Goal: Task Accomplishment & Management: Manage account settings

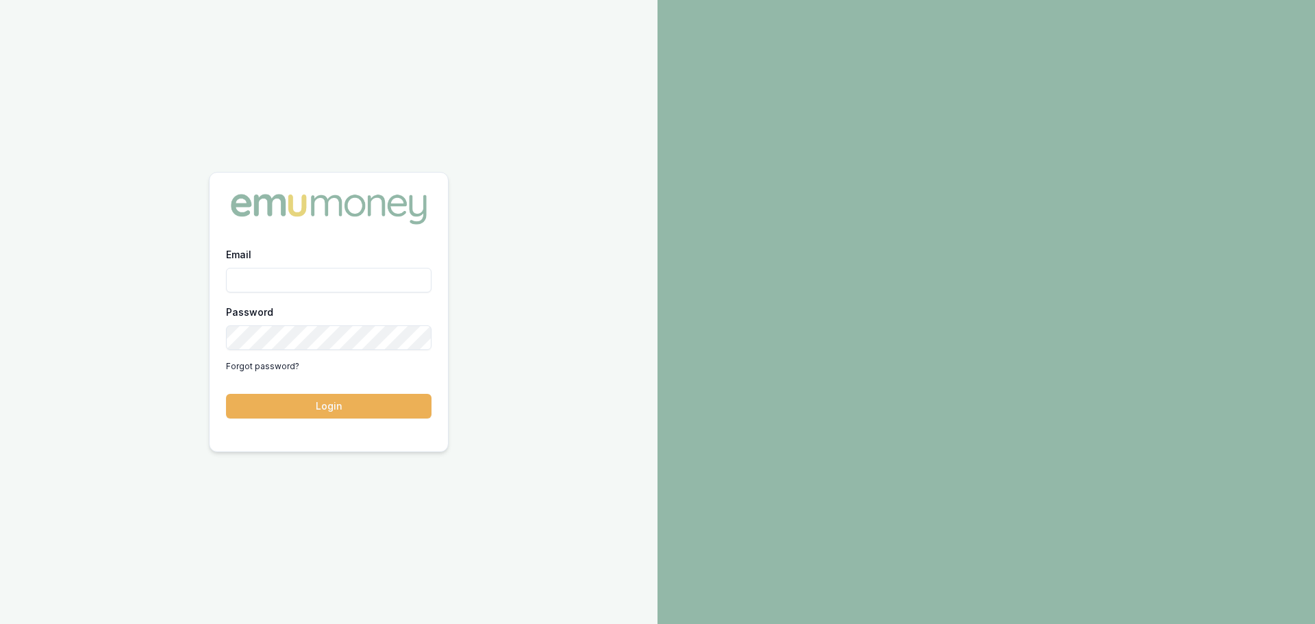
click at [332, 283] on input "Email" at bounding box center [328, 280] width 205 height 25
type input "erin.shield@emumoney.com.au"
click at [226, 394] on button "Login" at bounding box center [328, 406] width 205 height 25
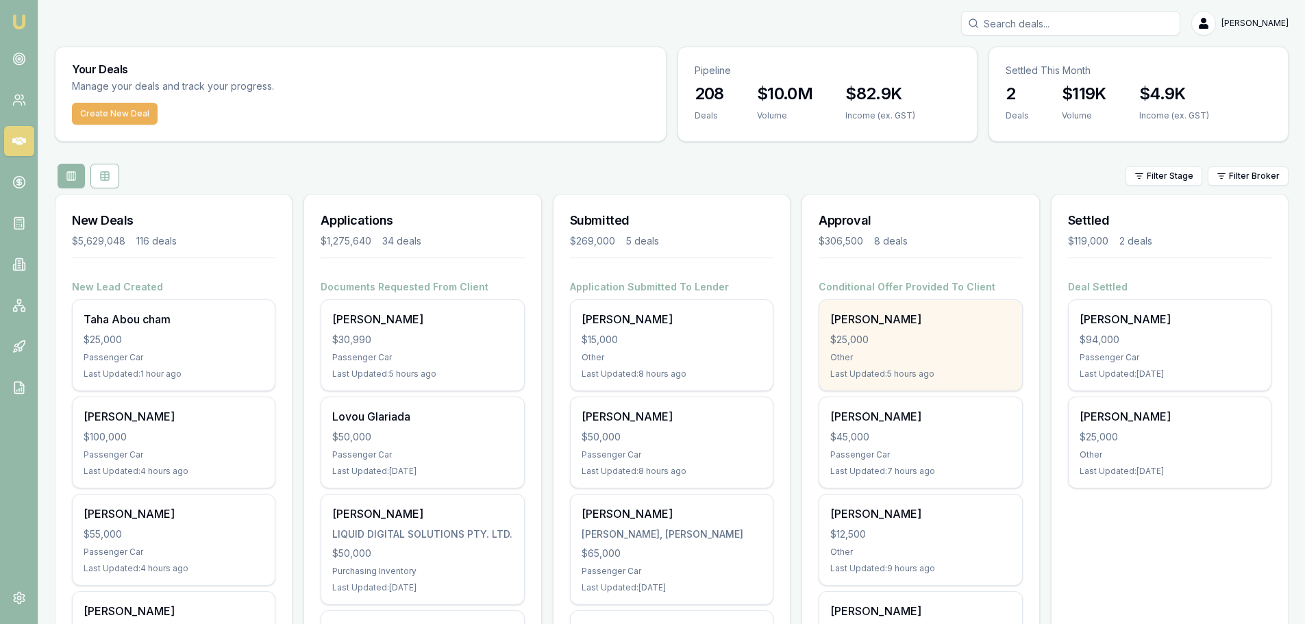
click at [959, 340] on div "$25,000" at bounding box center [920, 340] width 180 height 14
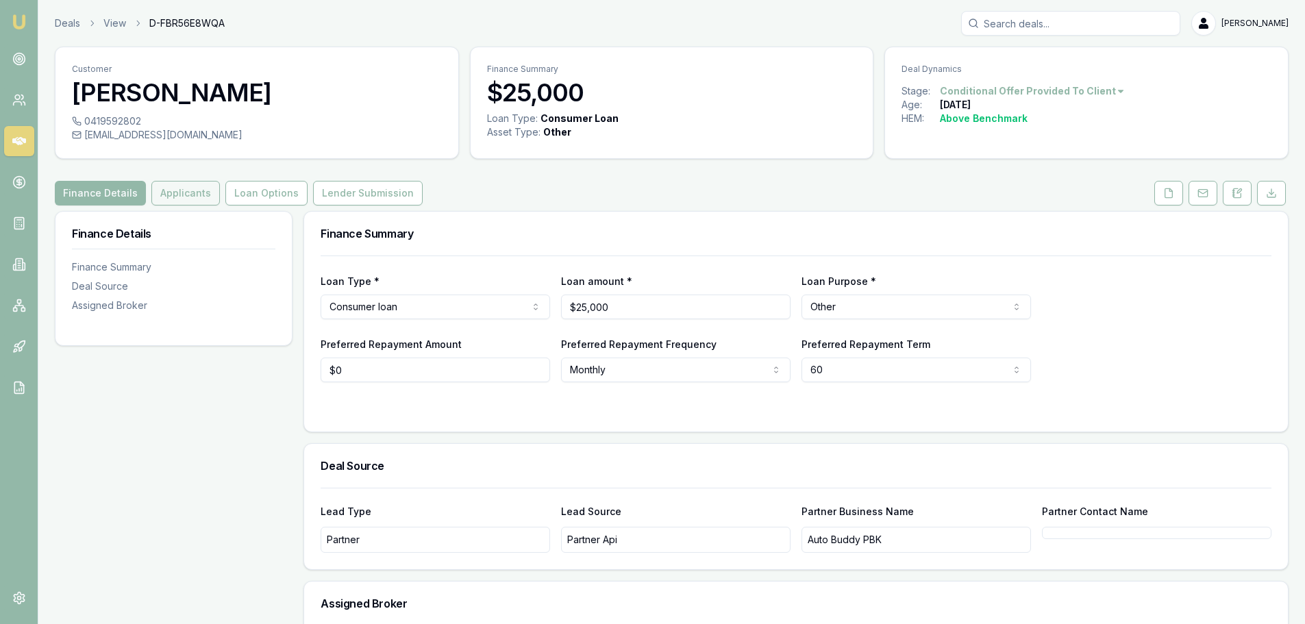
click at [207, 192] on button "Applicants" at bounding box center [185, 193] width 68 height 25
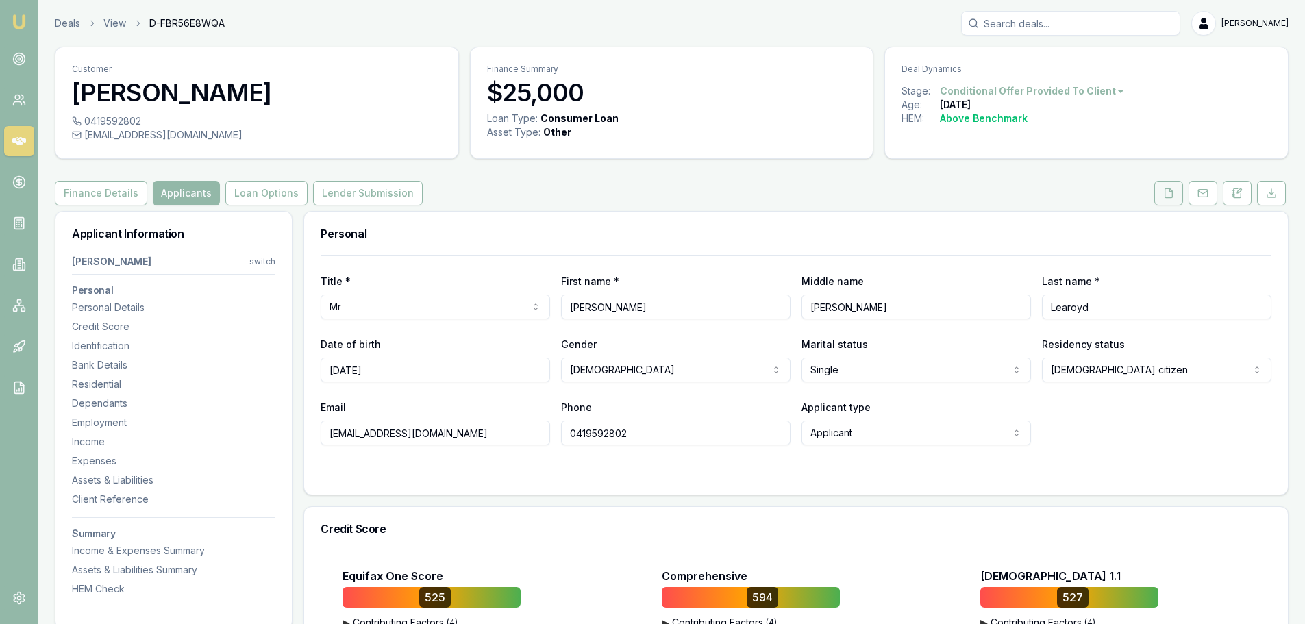
click at [1180, 196] on button at bounding box center [1168, 193] width 29 height 25
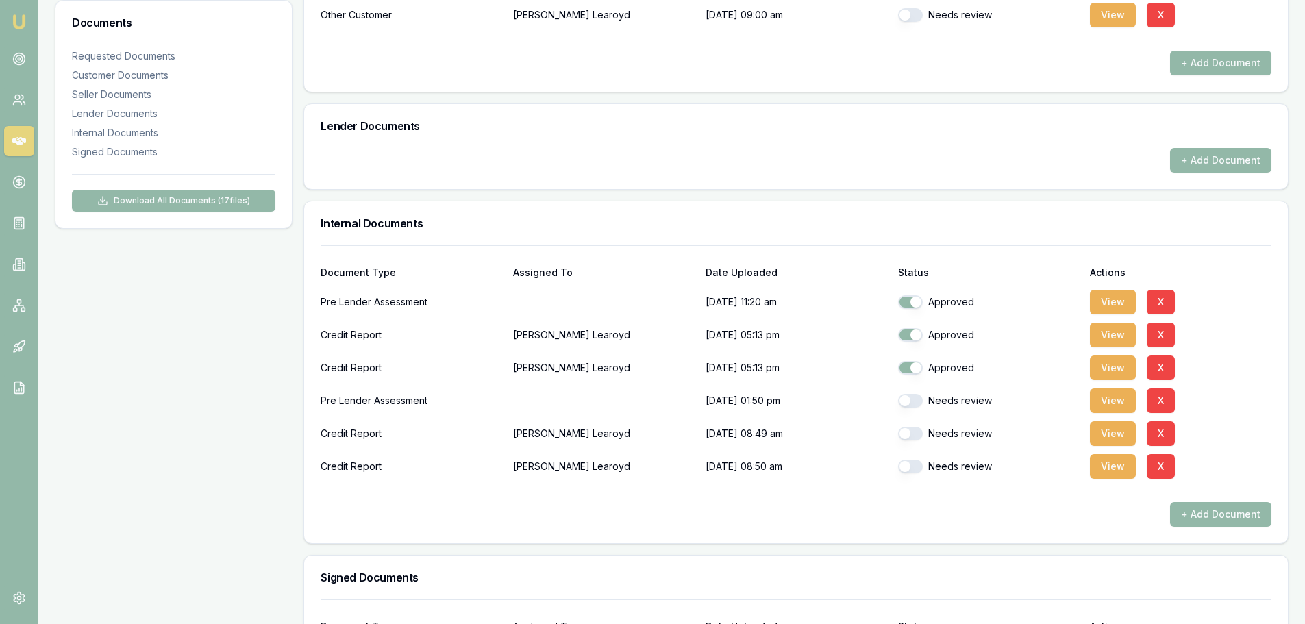
scroll to position [685, 0]
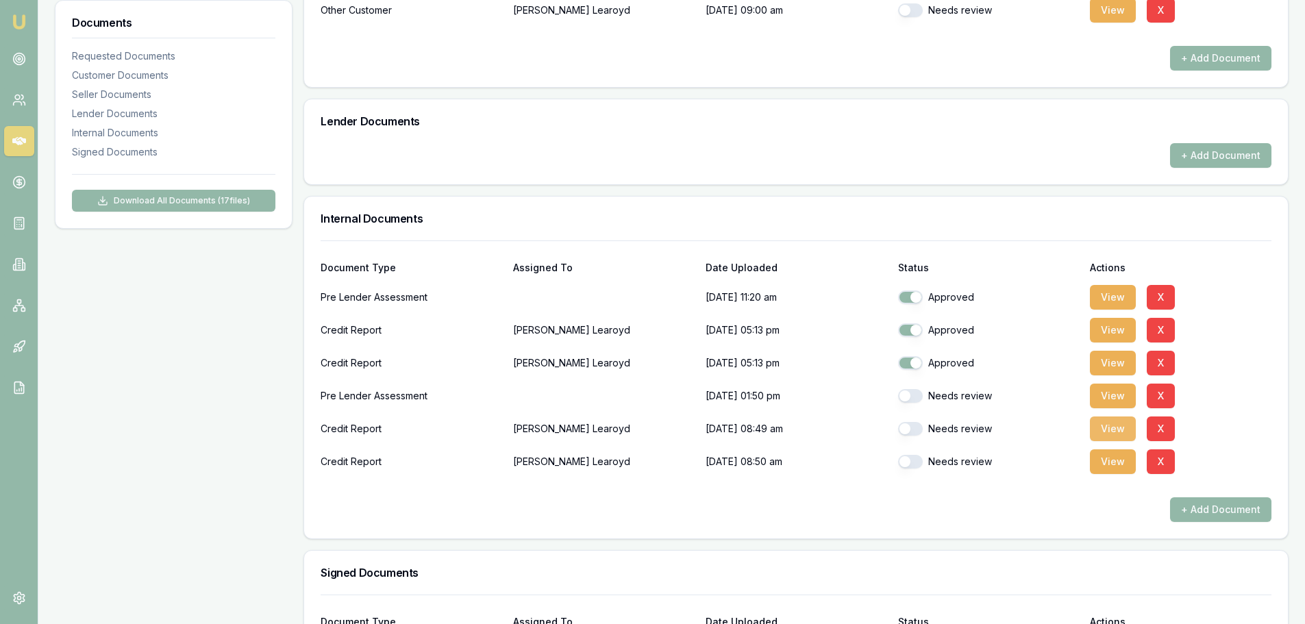
click at [1124, 429] on button "View" at bounding box center [1112, 428] width 46 height 25
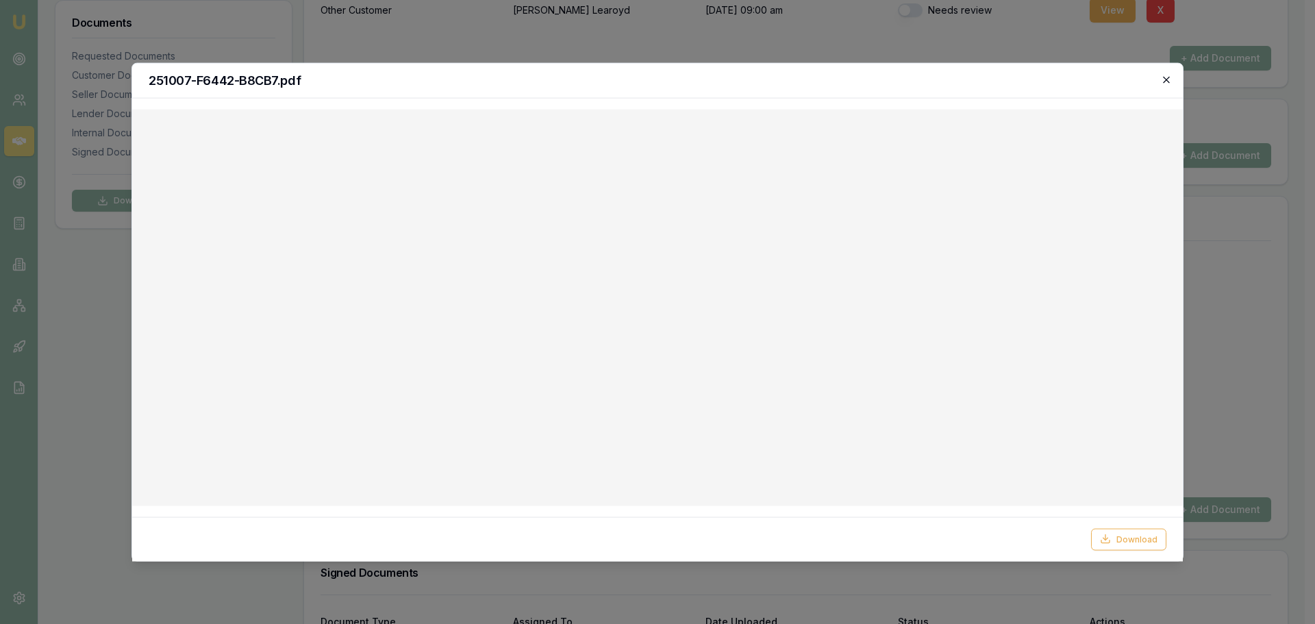
click at [1166, 78] on icon "button" at bounding box center [1166, 79] width 11 height 11
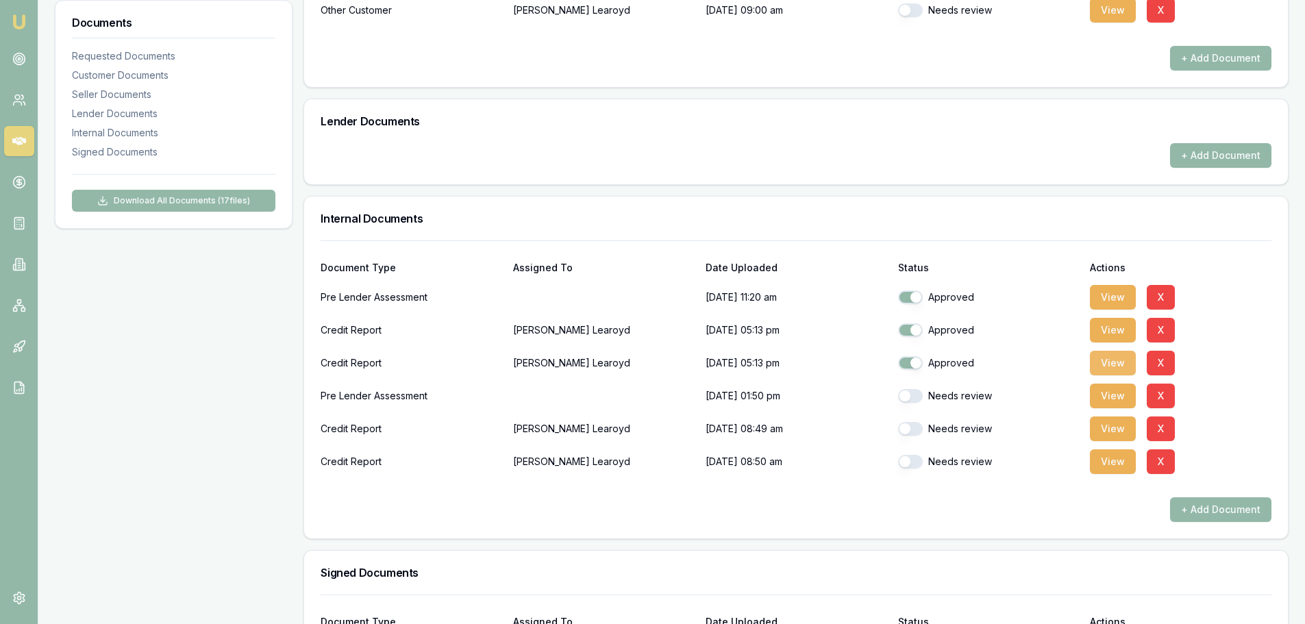
click at [1120, 363] on button "View" at bounding box center [1112, 363] width 46 height 25
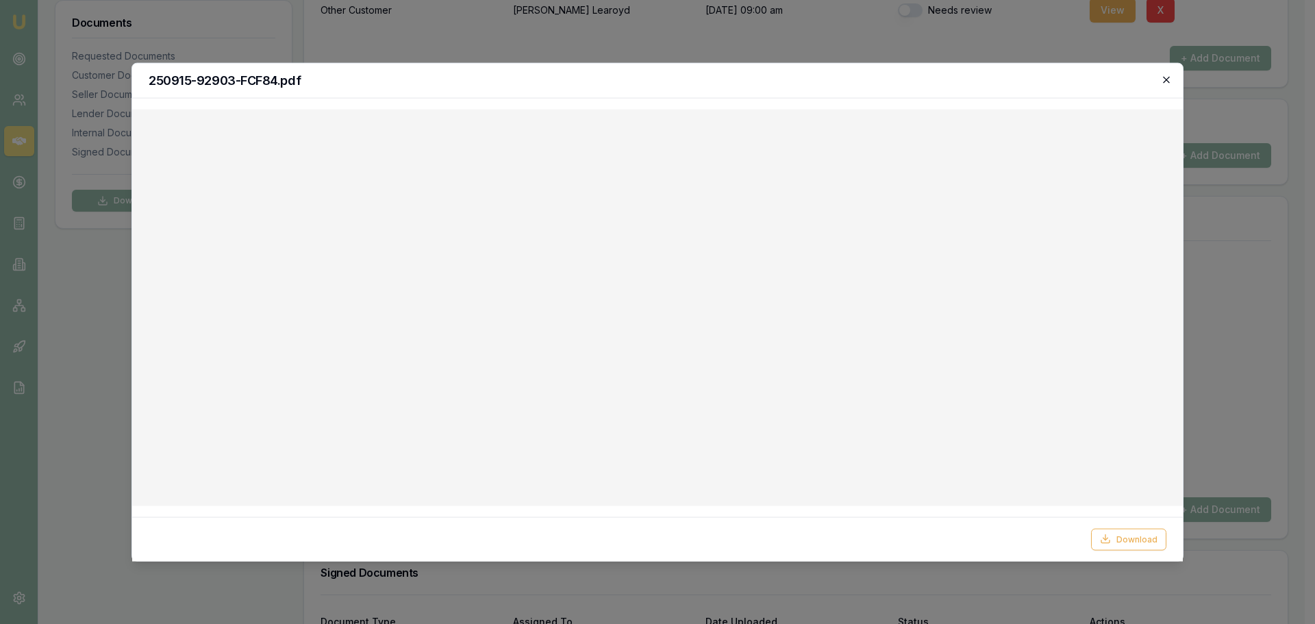
click at [1163, 81] on icon "button" at bounding box center [1166, 79] width 11 height 11
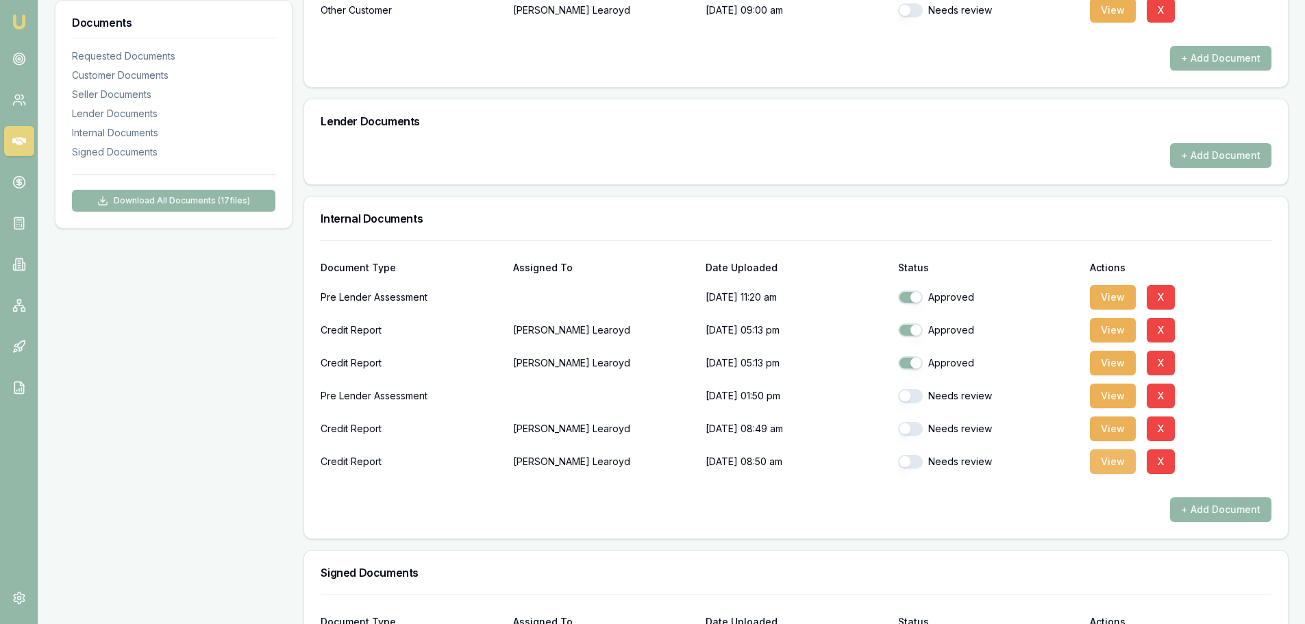
click at [1125, 465] on button "View" at bounding box center [1112, 461] width 46 height 25
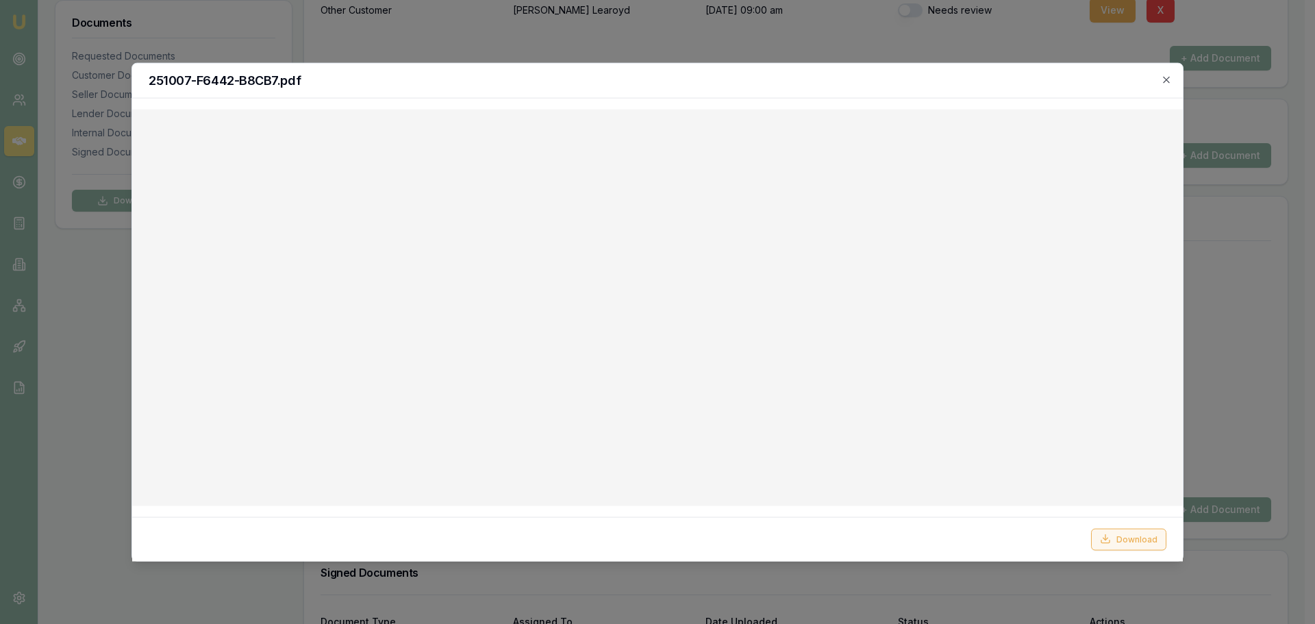
click at [1132, 541] on button "Download" at bounding box center [1128, 539] width 75 height 22
click at [625, 77] on h2 "251007-F6442-B8CB7.pdf" at bounding box center [658, 80] width 1018 height 12
click at [1163, 84] on icon "button" at bounding box center [1166, 79] width 11 height 11
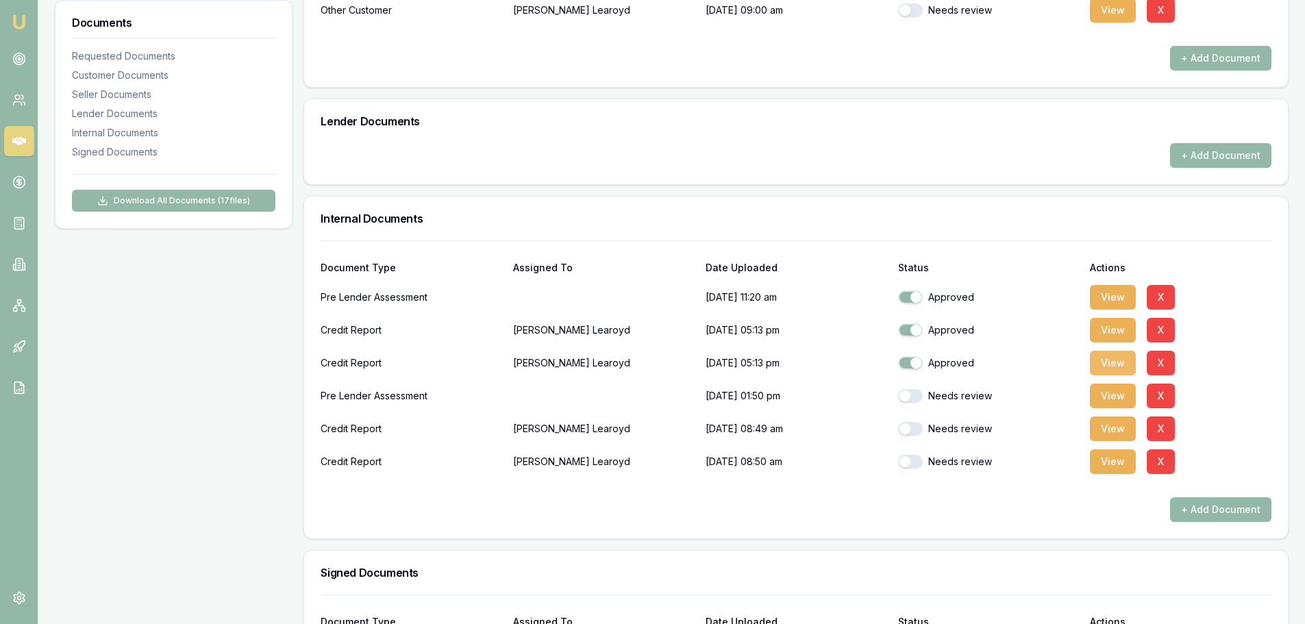
click at [1108, 366] on button "View" at bounding box center [1112, 363] width 46 height 25
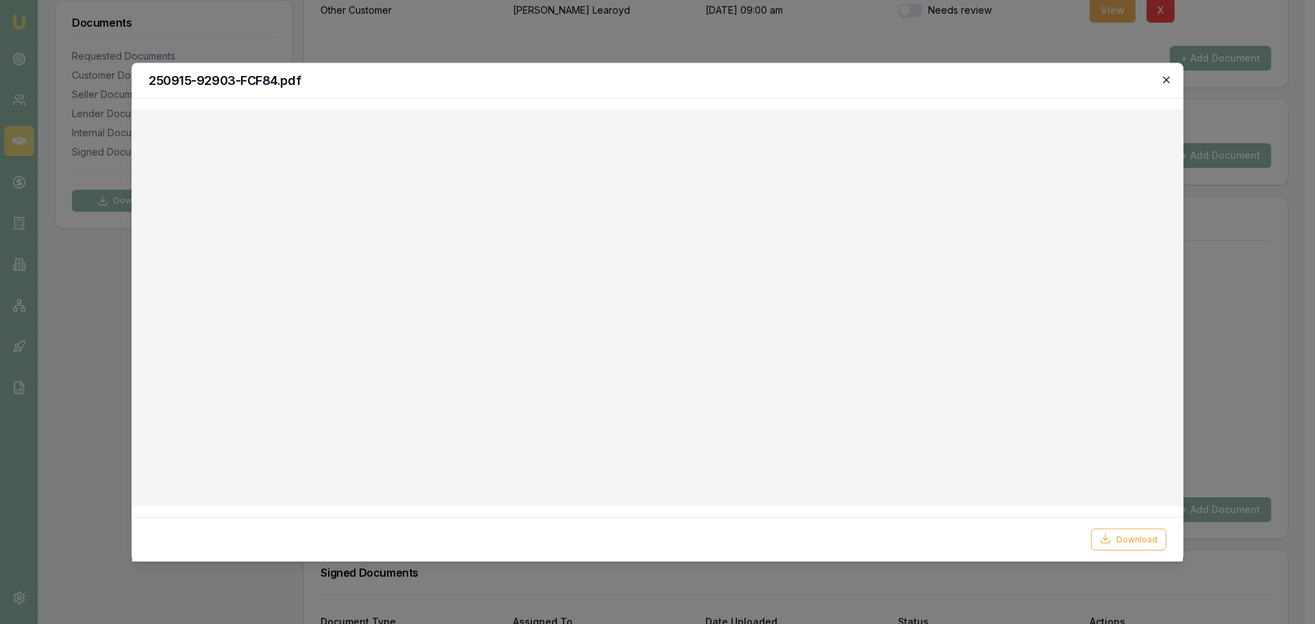
click at [1163, 80] on icon "button" at bounding box center [1166, 79] width 11 height 11
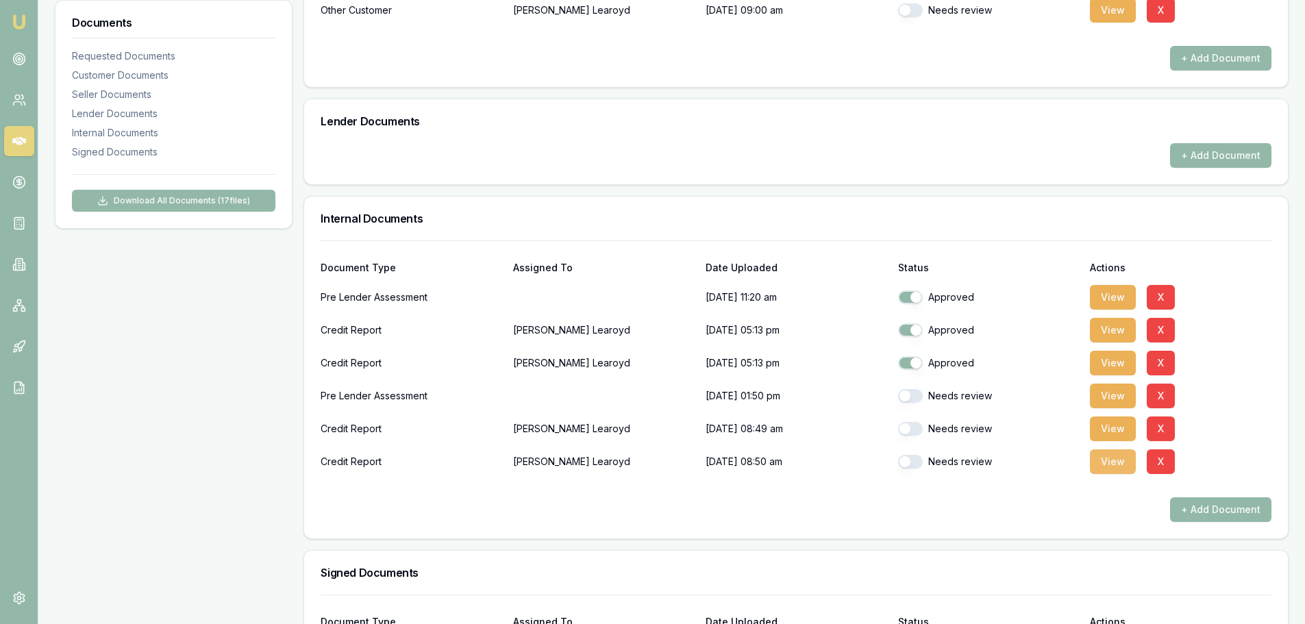
click at [1120, 466] on button "View" at bounding box center [1112, 461] width 46 height 25
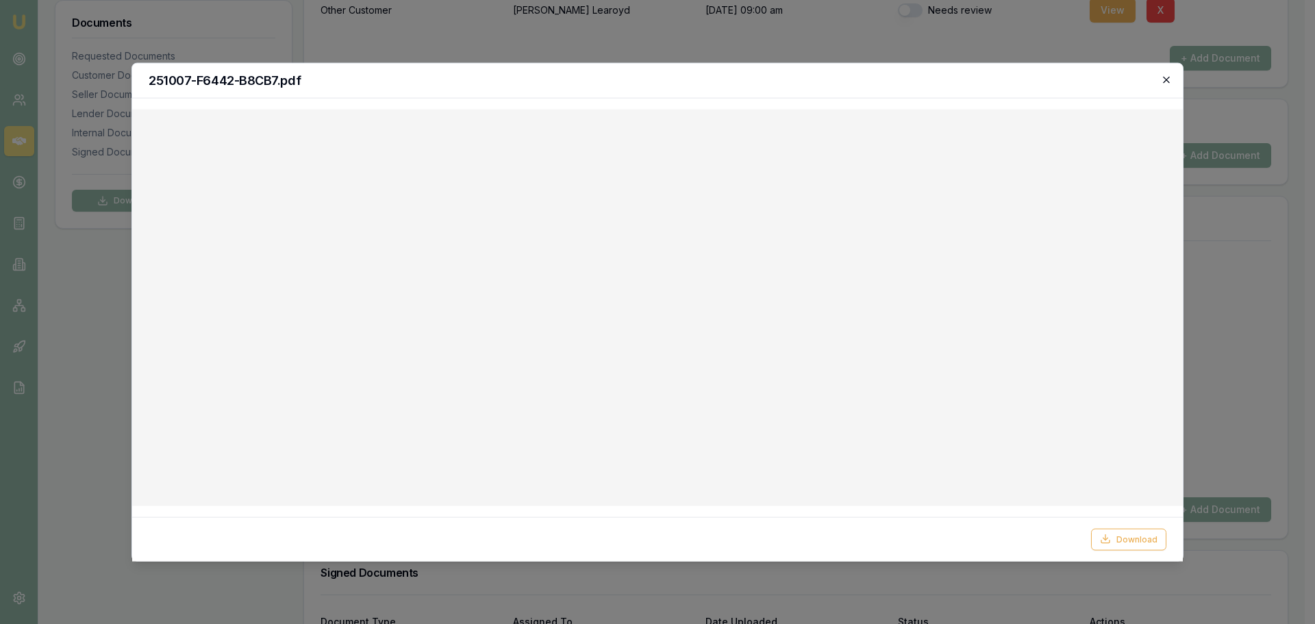
click at [1168, 75] on icon "button" at bounding box center [1166, 79] width 11 height 11
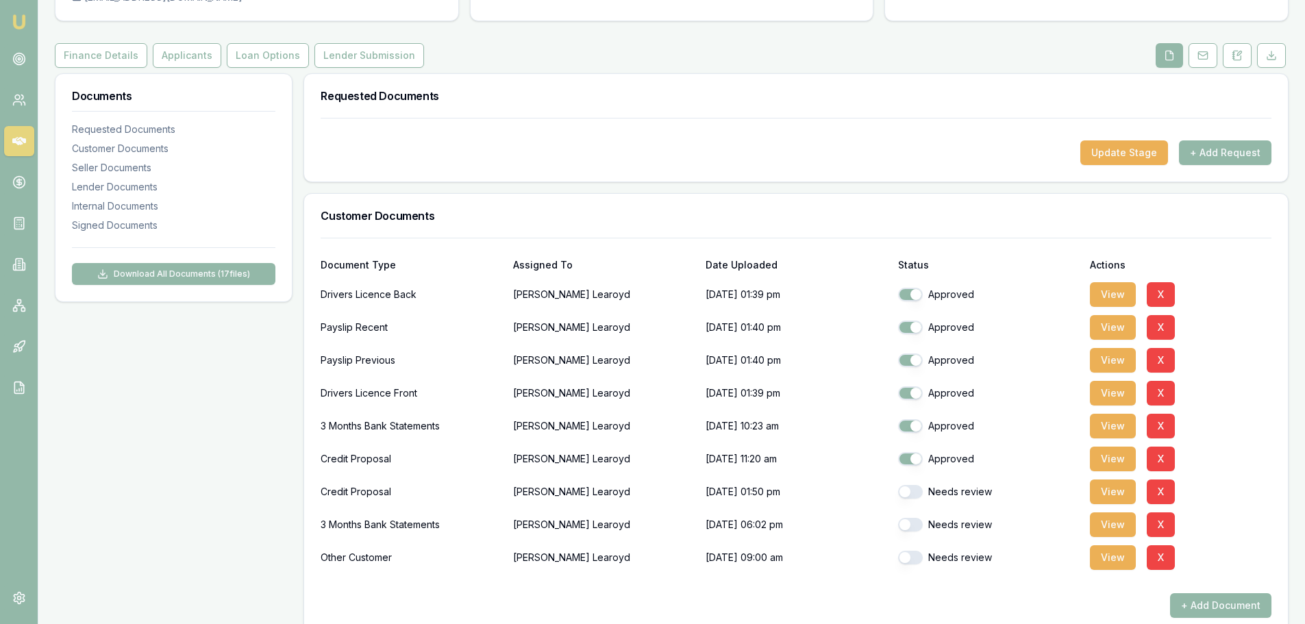
scroll to position [0, 0]
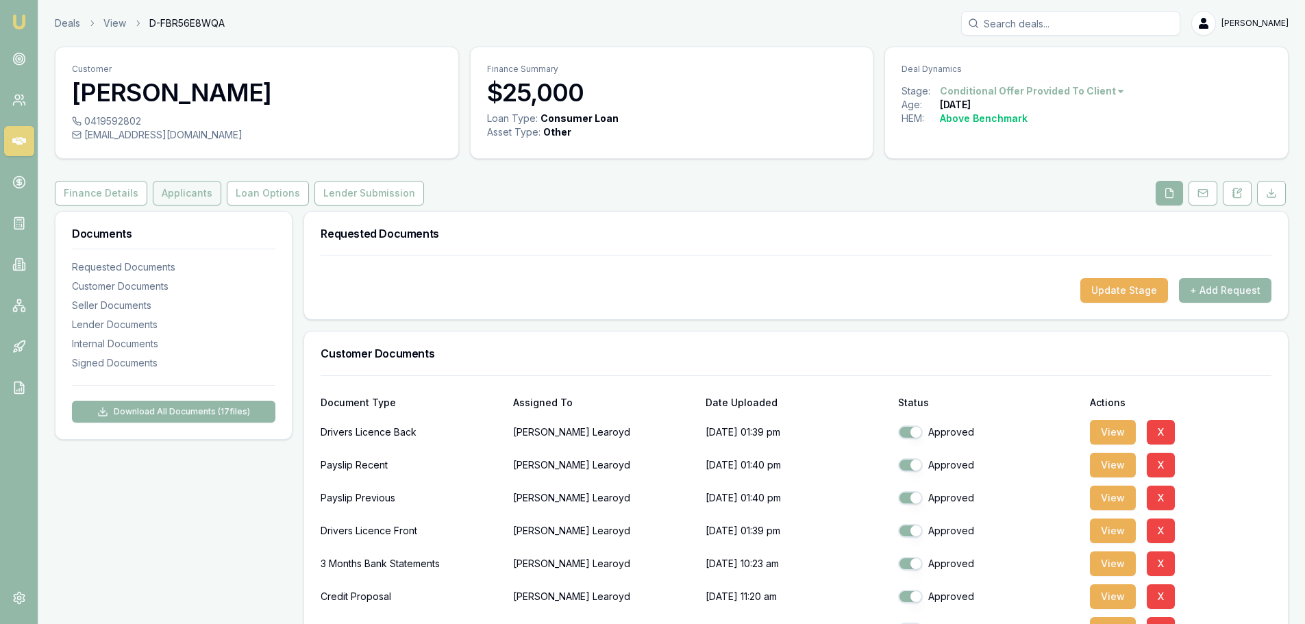
click at [194, 188] on button "Applicants" at bounding box center [187, 193] width 68 height 25
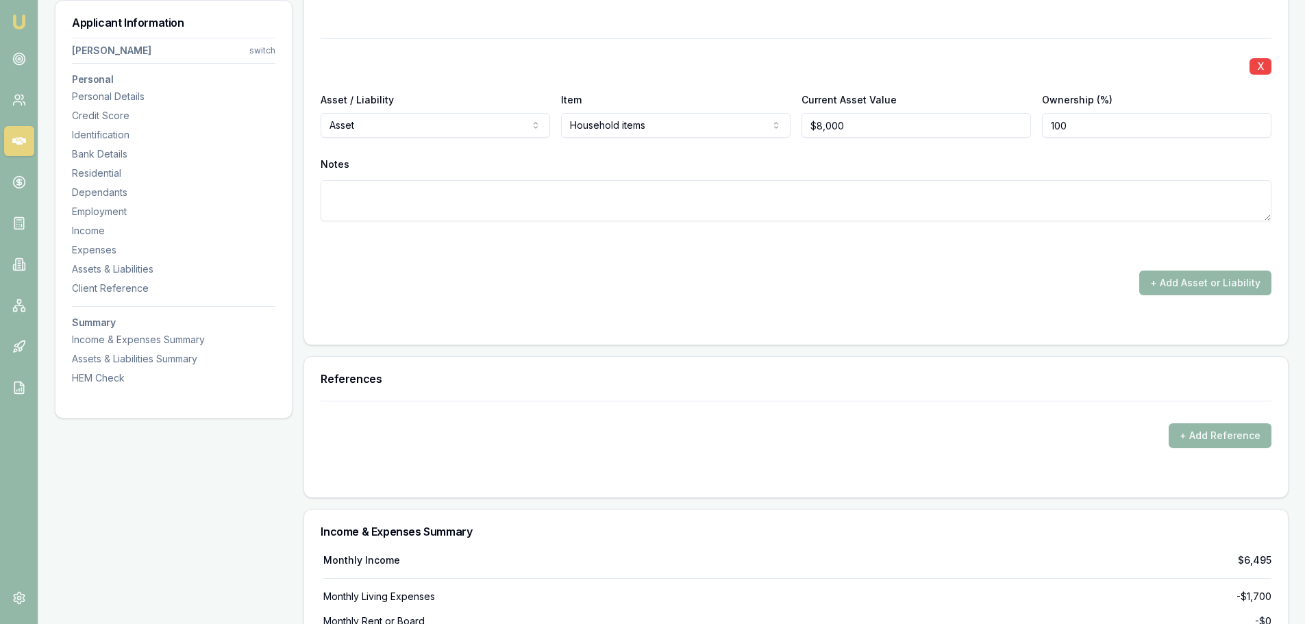
scroll to position [3903, 0]
